Goal: Information Seeking & Learning: Learn about a topic

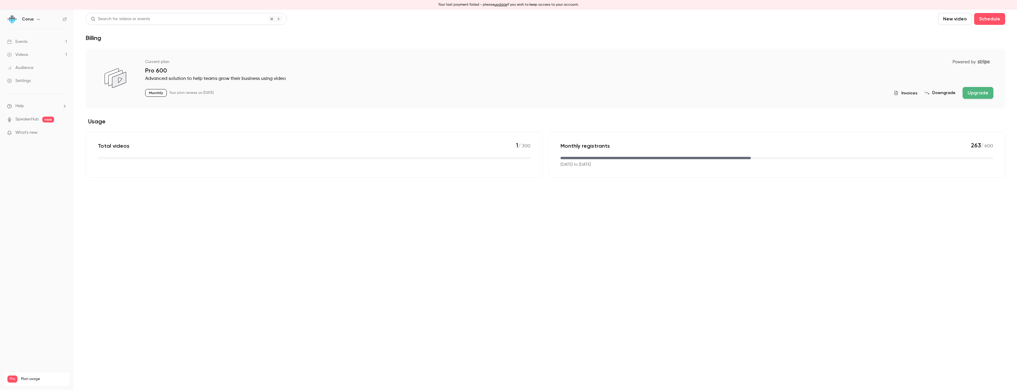
click at [54, 39] on link "Events 1" at bounding box center [37, 41] width 74 height 13
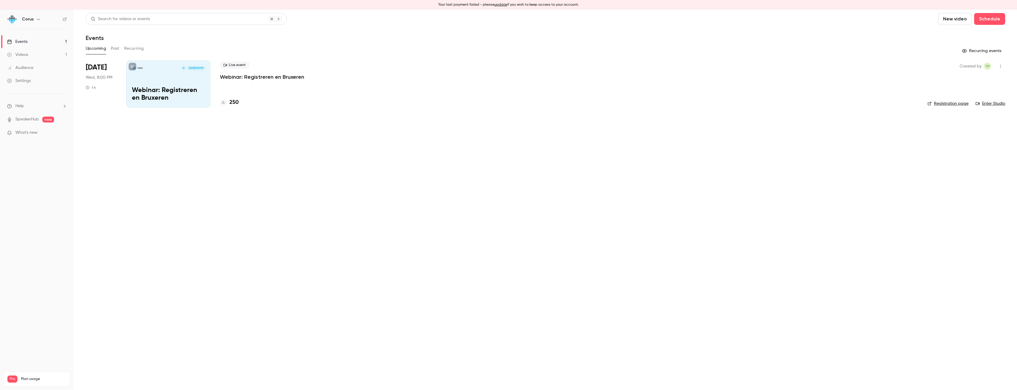
click at [41, 64] on link "Audience" at bounding box center [37, 67] width 74 height 13
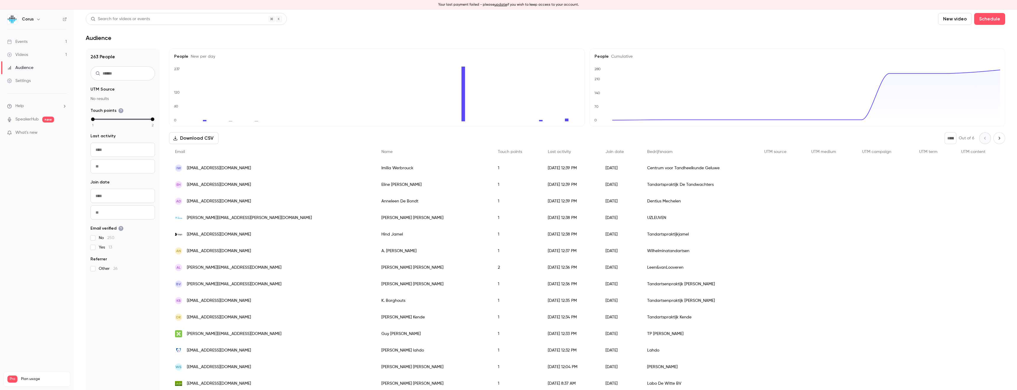
click at [203, 138] on button "Download CSV" at bounding box center [193, 138] width 49 height 12
click at [27, 39] on div "Events" at bounding box center [17, 42] width 20 height 6
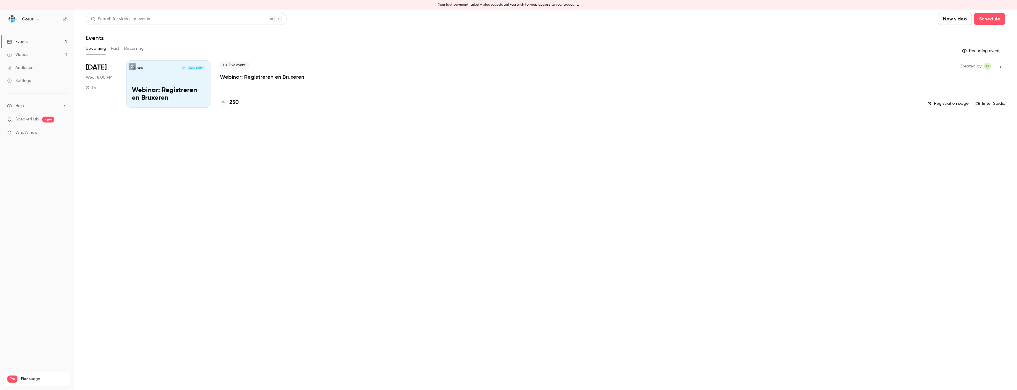
click at [257, 77] on p "Webinar: Registreren en Bruxeren" at bounding box center [262, 76] width 84 height 7
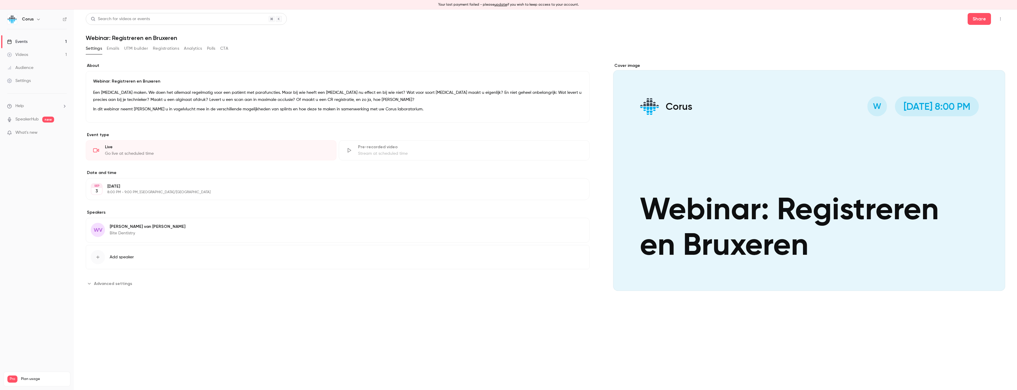
click at [157, 48] on button "Registrations" at bounding box center [166, 48] width 26 height 9
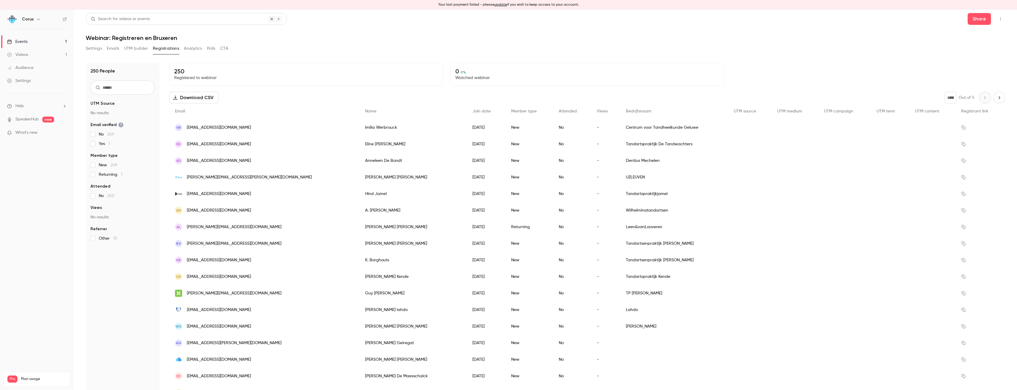
click at [998, 17] on icon "button" at bounding box center [1000, 19] width 5 height 4
click at [224, 49] on div at bounding box center [508, 195] width 1017 height 390
click at [195, 50] on button "Analytics" at bounding box center [193, 48] width 18 height 9
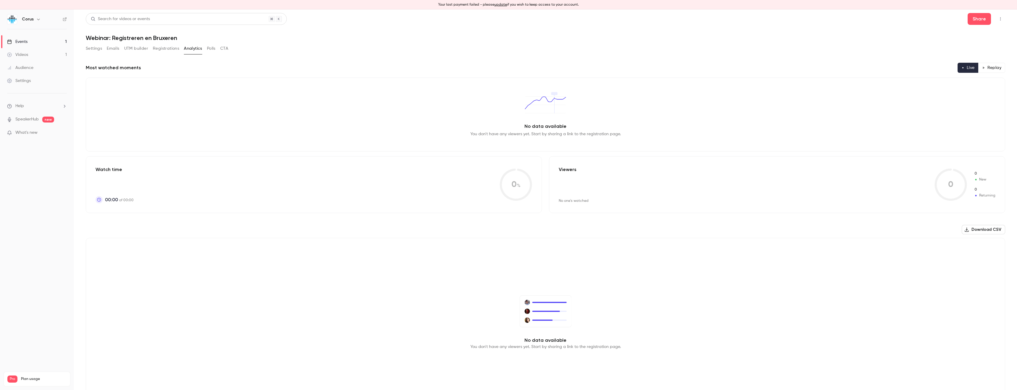
click at [98, 51] on button "Settings" at bounding box center [94, 48] width 16 height 9
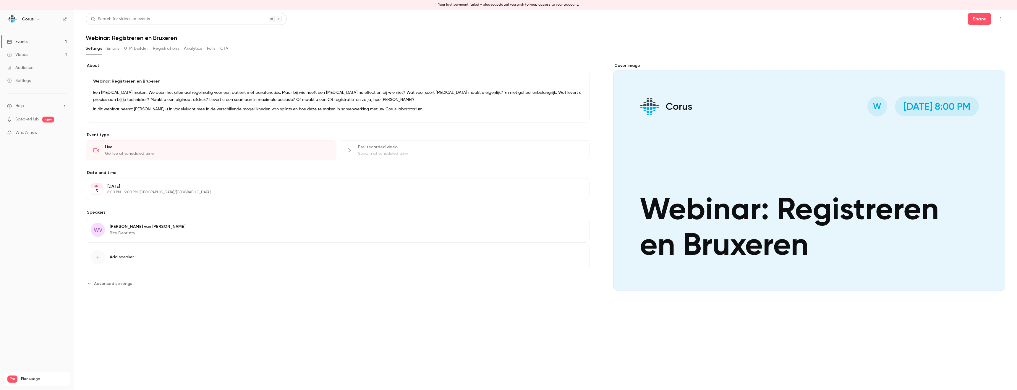
click at [112, 284] on span "Advanced settings" at bounding box center [113, 283] width 38 height 6
